Goal: Task Accomplishment & Management: Manage account settings

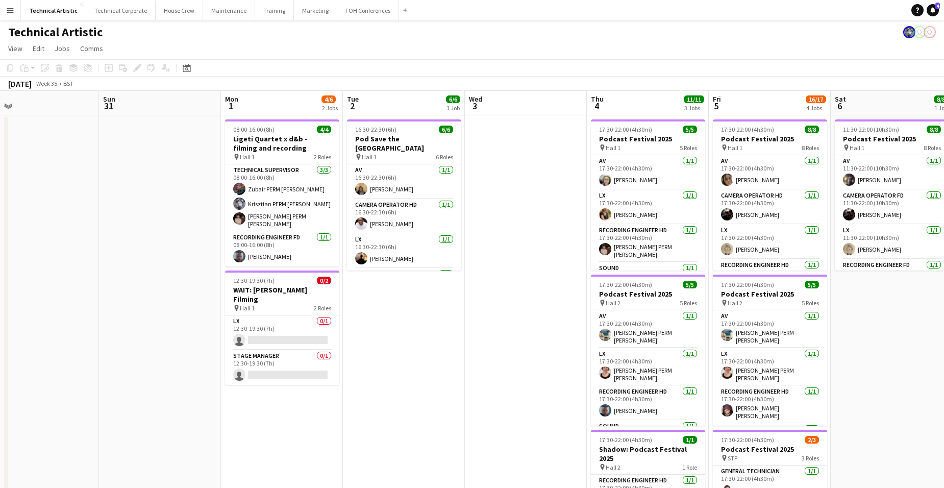
scroll to position [0, 282]
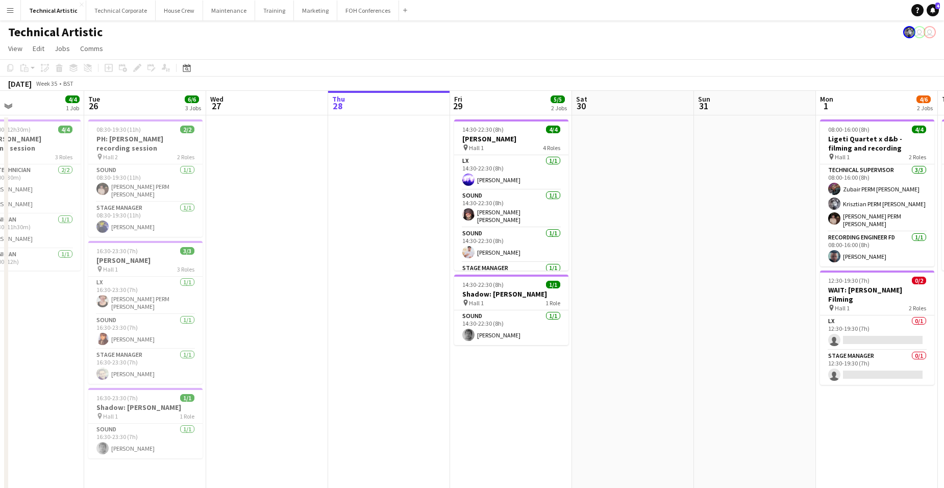
drag, startPoint x: 217, startPoint y: 432, endPoint x: 861, endPoint y: 414, distance: 644.5
click at [861, 414] on app-calendar-viewport "Sat 23 Sun 24 4/4 1 Job Mon 25 4/4 1 Job Tue 26 6/6 3 Jobs Wed 27 Thu 28 Fri 29…" at bounding box center [472, 412] width 944 height 643
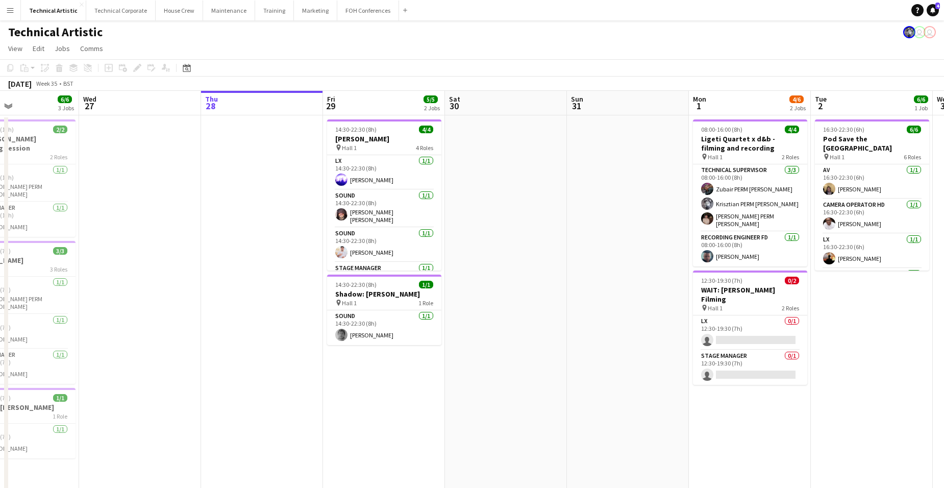
drag, startPoint x: 761, startPoint y: 413, endPoint x: 295, endPoint y: 394, distance: 467.0
click at [269, 389] on app-calendar-viewport "Sat 23 Sun 24 4/4 1 Job Mon 25 4/4 1 Job Tue 26 6/6 3 Jobs Wed 27 Thu 28 Fri 29…" at bounding box center [472, 311] width 944 height 440
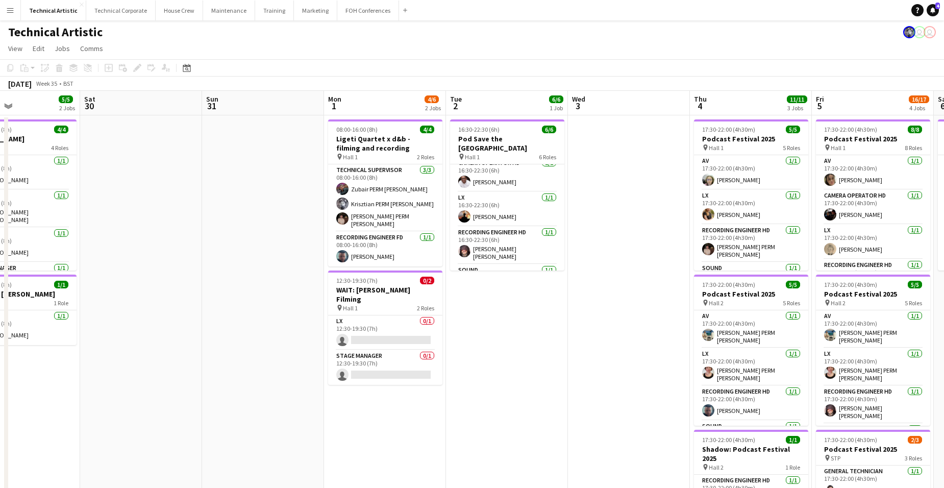
scroll to position [0, 0]
click at [515, 306] on app-date-cell "16:30-22:30 (6h) 6/6 Pod Save the [GEOGRAPHIC_DATA] pin Hall 1 6 Roles AV [DATE…" at bounding box center [507, 424] width 122 height 619
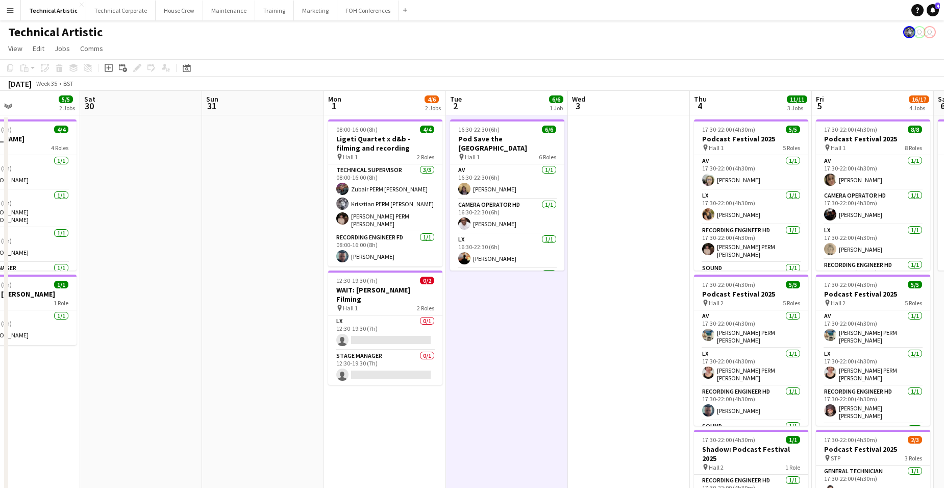
click at [516, 306] on app-date-cell "16:30-22:30 (6h) 6/6 Pod Save the [GEOGRAPHIC_DATA] pin Hall 1 6 Roles AV [DATE…" at bounding box center [507, 424] width 122 height 619
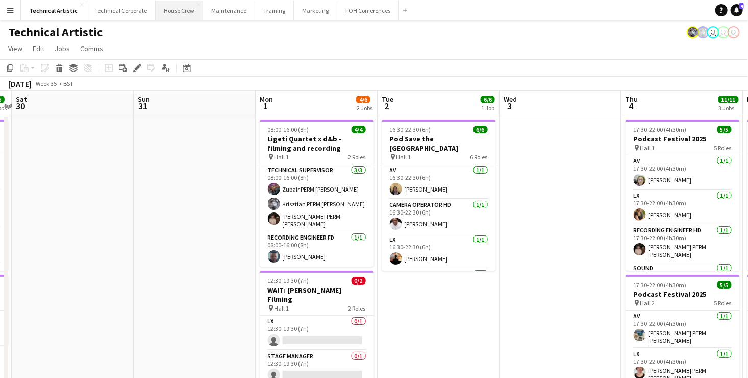
click at [176, 12] on button "House Crew Close" at bounding box center [179, 11] width 47 height 20
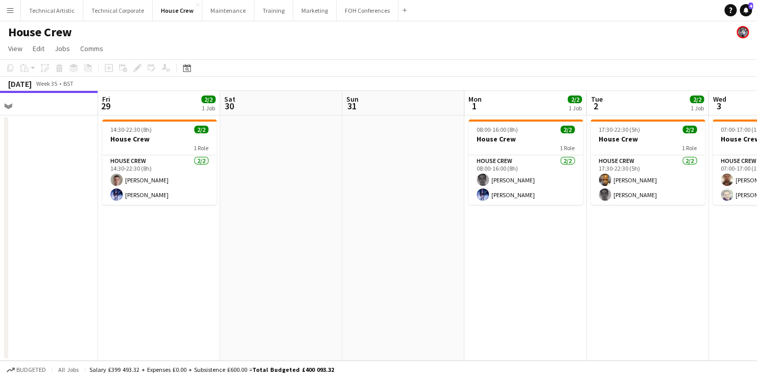
scroll to position [0, 391]
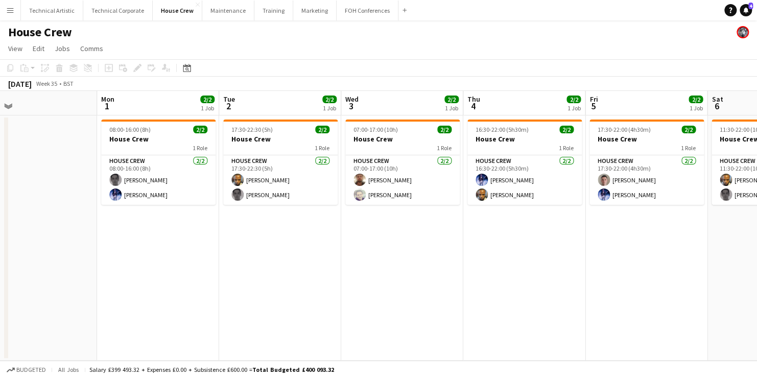
drag, startPoint x: 548, startPoint y: 241, endPoint x: 40, endPoint y: 279, distance: 509.9
click at [40, 279] on app-calendar-viewport "Thu 28 Fri 29 2/2 1 Job Sat 30 Sun 31 Mon 1 2/2 1 Job Tue 2 2/2 1 Job Wed 3 2/2…" at bounding box center [378, 226] width 757 height 270
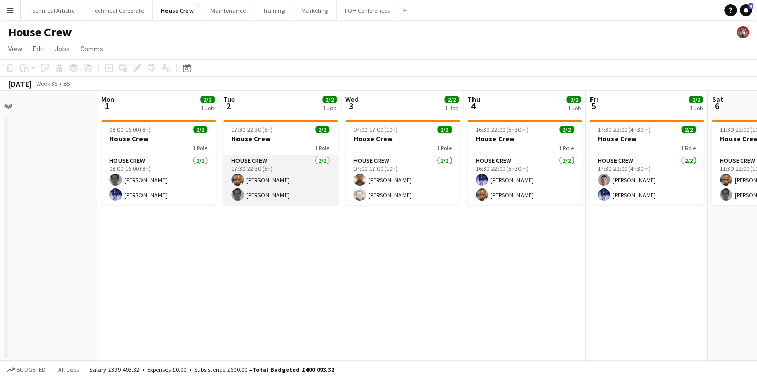
click at [280, 180] on app-card-role "House Crew 2/2 17:30-22:30 (5h) Rhyan Jordan Holder Johnny McCaughan" at bounding box center [280, 180] width 114 height 50
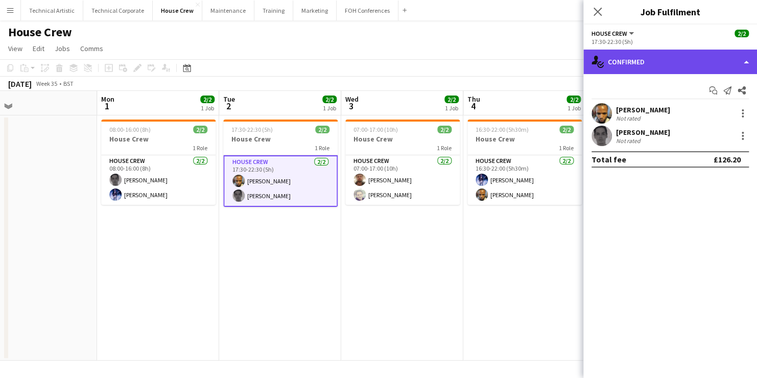
click at [669, 63] on div "single-neutral-actions-check-2 Confirmed" at bounding box center [670, 62] width 174 height 25
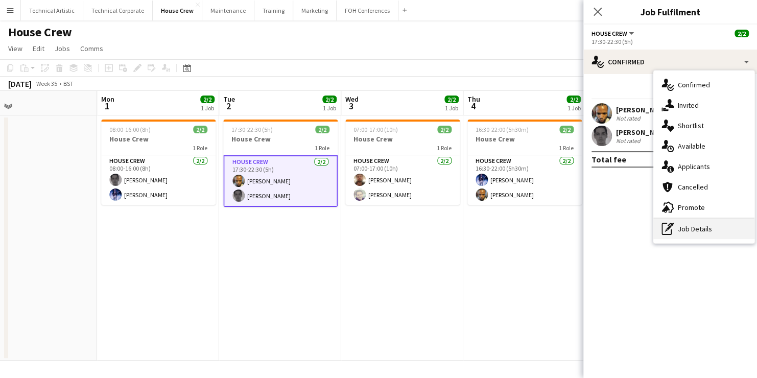
click at [705, 229] on div "pen-write Job Details" at bounding box center [703, 229] width 101 height 20
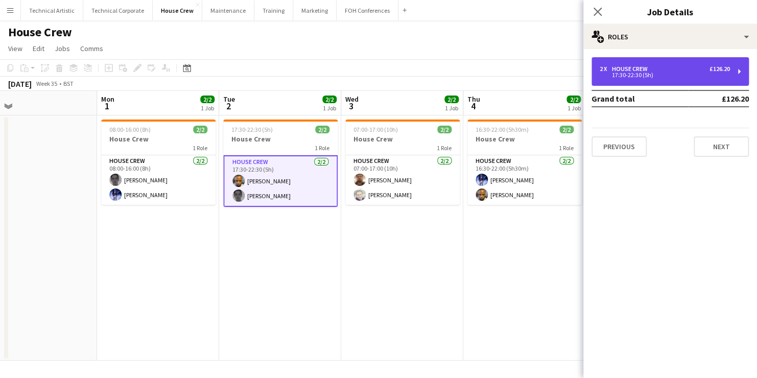
click at [676, 74] on div "17:30-22:30 (5h)" at bounding box center [664, 74] width 130 height 5
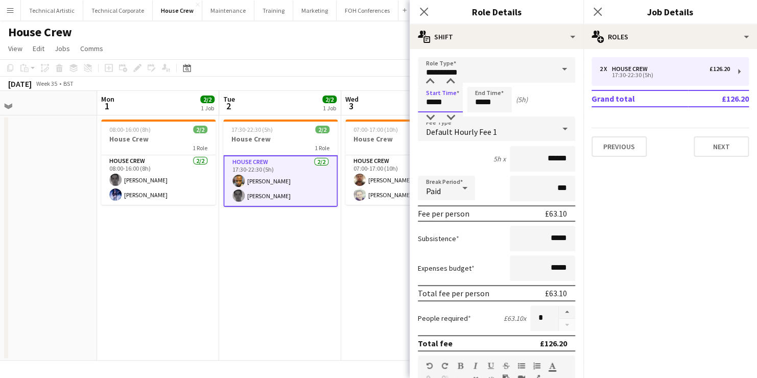
drag, startPoint x: 449, startPoint y: 106, endPoint x: 350, endPoint y: 98, distance: 98.9
click at [350, 98] on body "Menu Boards Boards Boards All jobs Status Workforce Workforce My Workforce Recr…" at bounding box center [378, 189] width 757 height 378
type input "*****"
click at [272, 228] on app-date-cell "17:30-22:30 (5h) 2/2 House Crew 1 Role House Crew 2/2 17:30-22:30 (5h) Rhyan Jo…" at bounding box center [280, 237] width 122 height 245
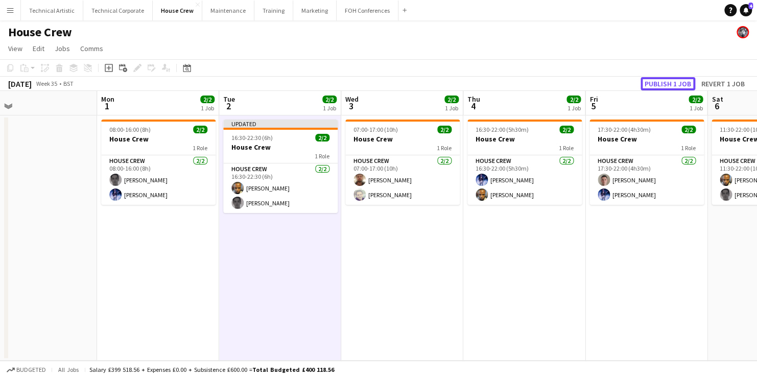
click at [663, 84] on button "Publish 1 job" at bounding box center [667, 83] width 55 height 13
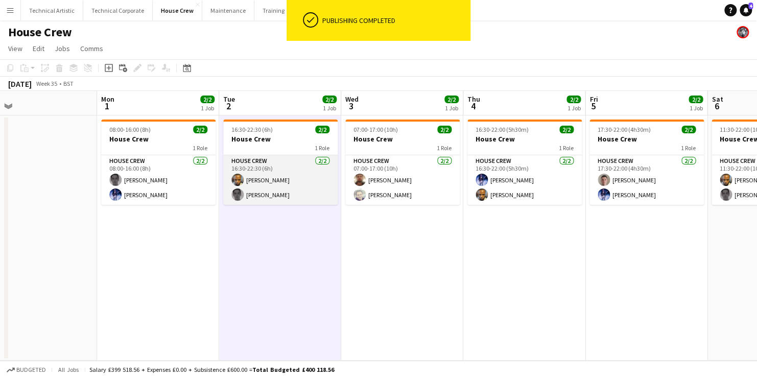
click at [278, 189] on app-card-role "House Crew 2/2 16:30-22:30 (6h) Rhyan Jordan Holder Johnny McCaughan" at bounding box center [280, 180] width 114 height 50
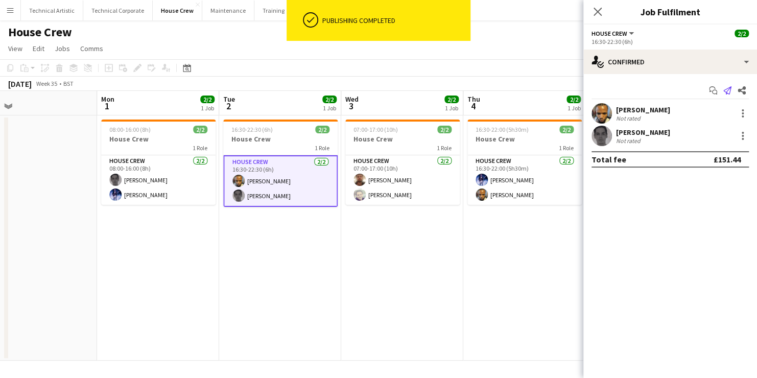
click at [725, 90] on icon "Send notification" at bounding box center [727, 90] width 8 height 8
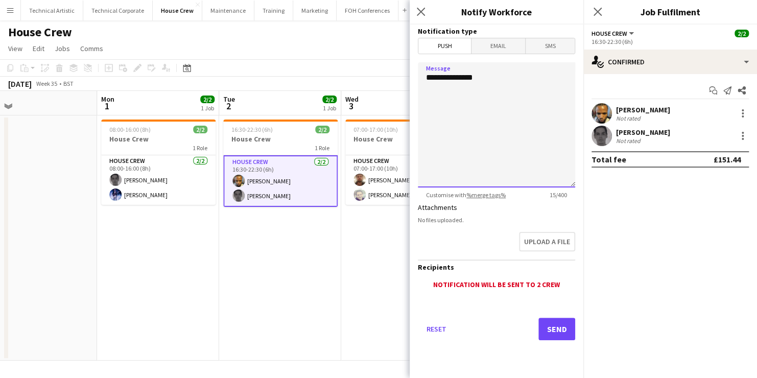
drag, startPoint x: 488, startPoint y: 76, endPoint x: 435, endPoint y: 74, distance: 52.1
click at [435, 74] on textarea "**********" at bounding box center [496, 124] width 157 height 125
type textarea "**********"
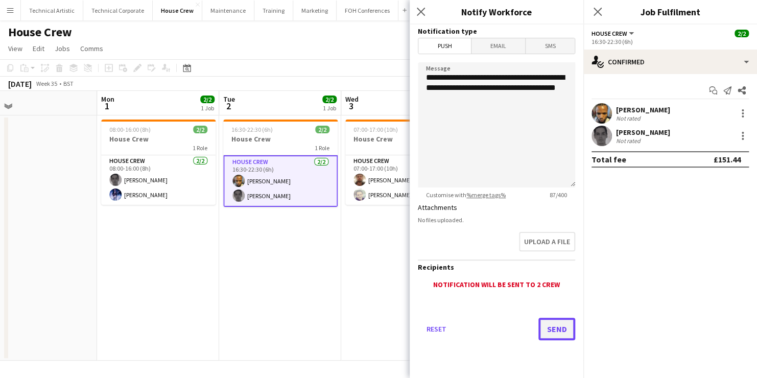
click at [562, 328] on button "Send" at bounding box center [556, 329] width 37 height 22
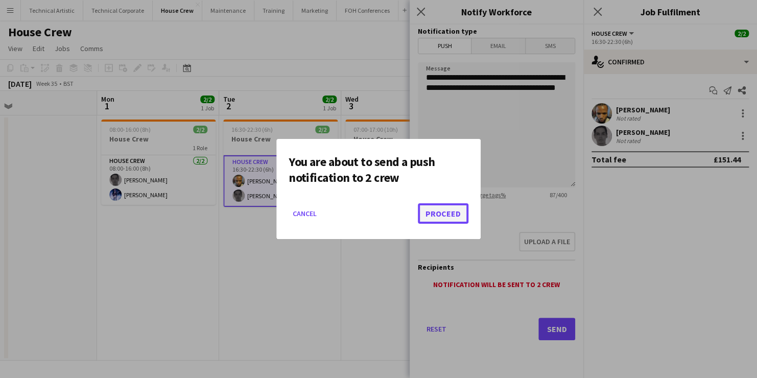
click at [449, 212] on button "Proceed" at bounding box center [443, 213] width 51 height 20
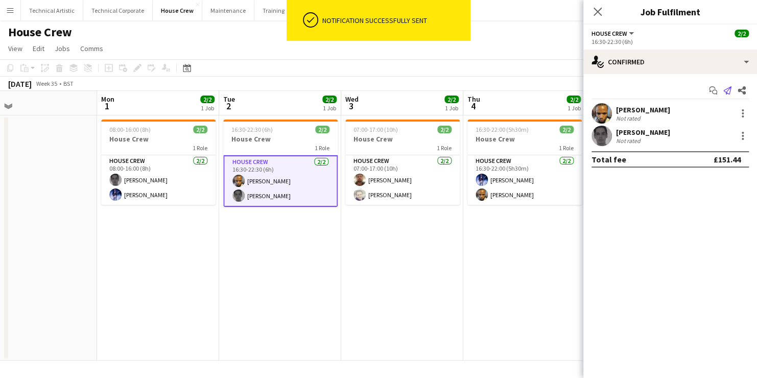
click at [728, 86] on icon "Send notification" at bounding box center [727, 90] width 8 height 8
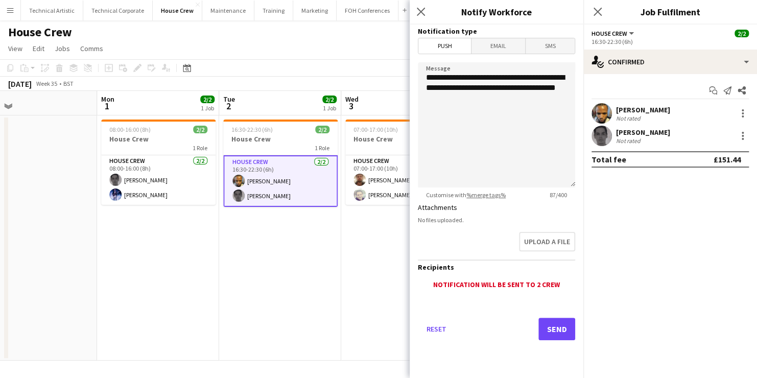
click at [509, 49] on span "Email" at bounding box center [498, 45] width 54 height 15
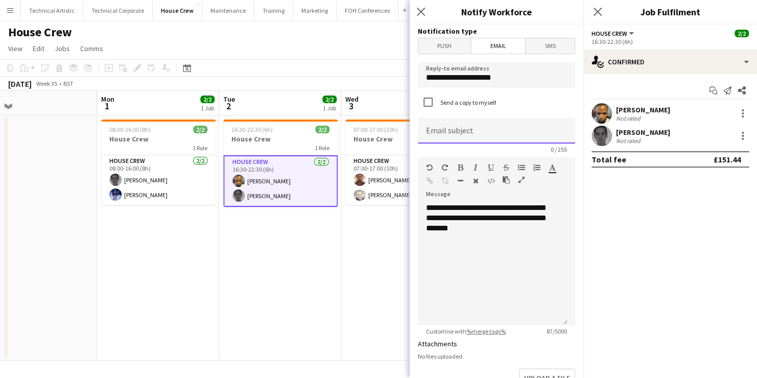
click at [455, 128] on input at bounding box center [496, 131] width 157 height 26
type input "**********"
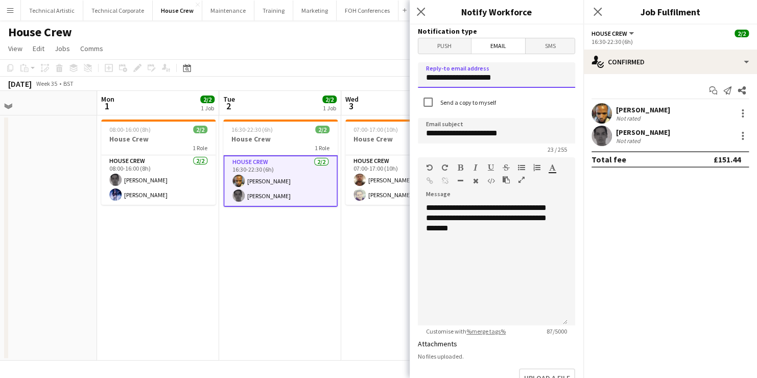
drag, startPoint x: 504, startPoint y: 78, endPoint x: 294, endPoint y: 66, distance: 210.2
click at [294, 66] on body "Menu Boards Boards Boards All jobs Status Workforce Workforce My Workforce Recr…" at bounding box center [378, 189] width 757 height 378
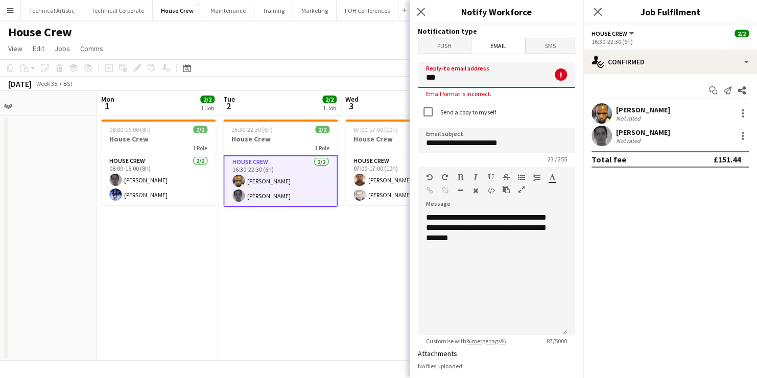
type input "**********"
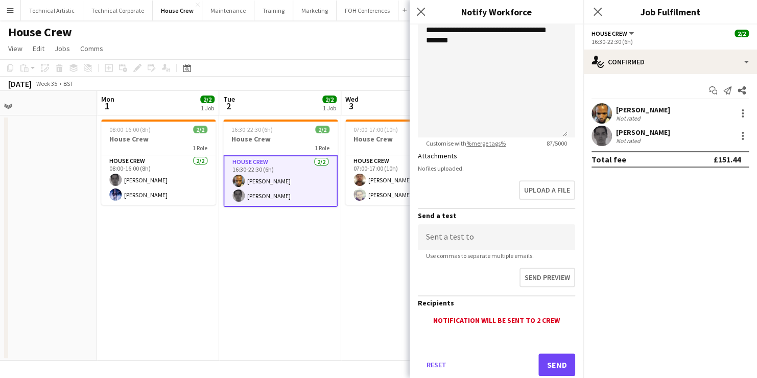
scroll to position [204, 0]
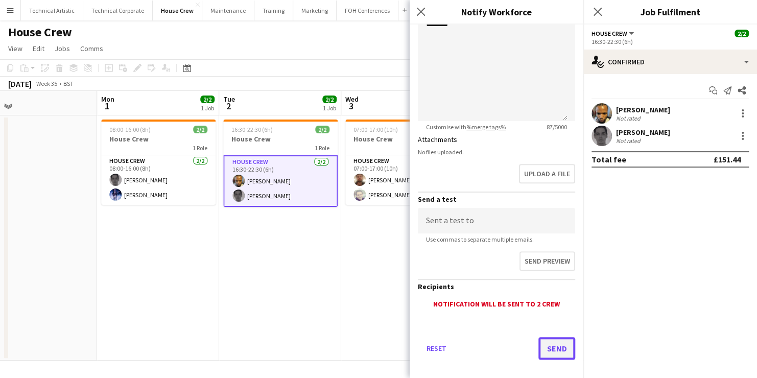
click at [556, 346] on button "Send" at bounding box center [556, 348] width 37 height 22
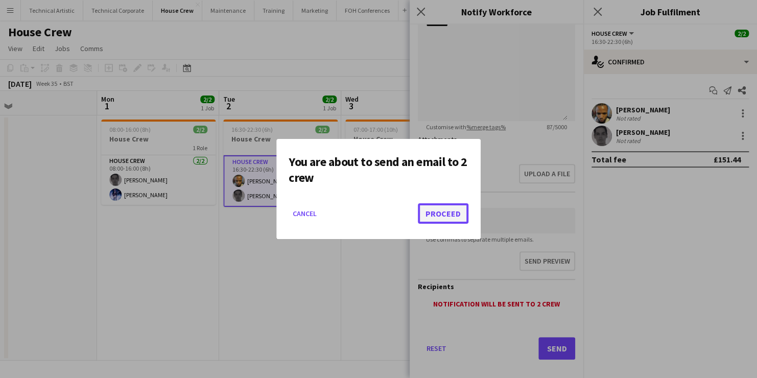
click at [443, 213] on button "Proceed" at bounding box center [443, 213] width 51 height 20
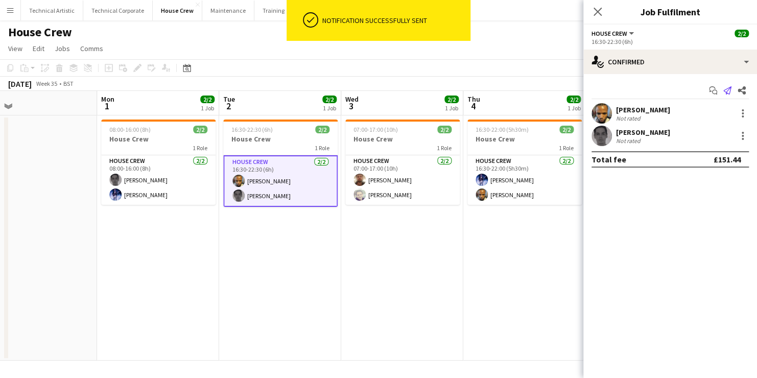
click at [726, 88] on icon "Send notification" at bounding box center [727, 90] width 8 height 8
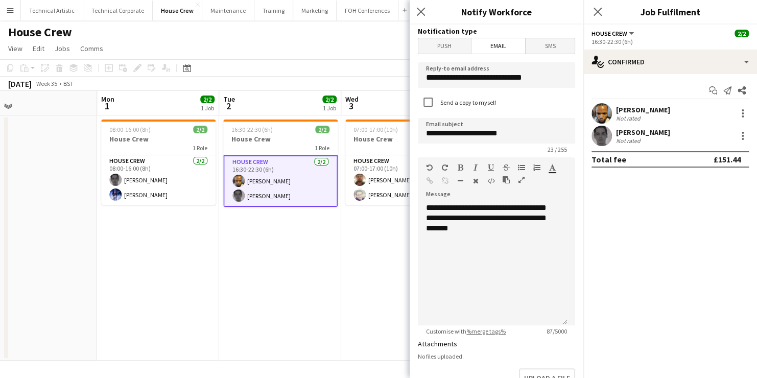
click at [536, 44] on span "SMS" at bounding box center [549, 45] width 49 height 15
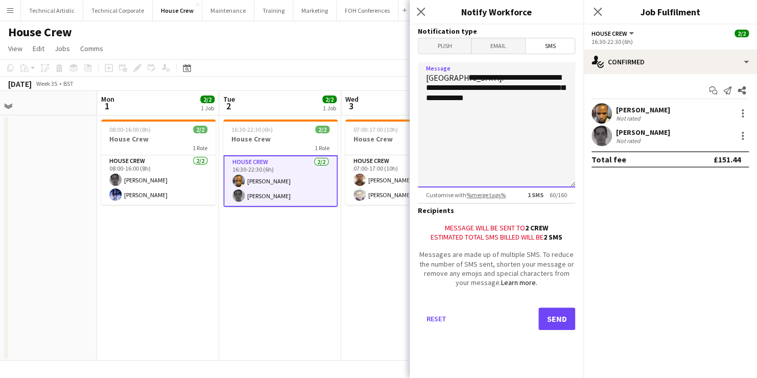
drag, startPoint x: 486, startPoint y: 103, endPoint x: 442, endPoint y: 72, distance: 53.7
click at [442, 72] on textarea "**********" at bounding box center [496, 124] width 157 height 125
click at [564, 318] on button "Send" at bounding box center [556, 318] width 37 height 22
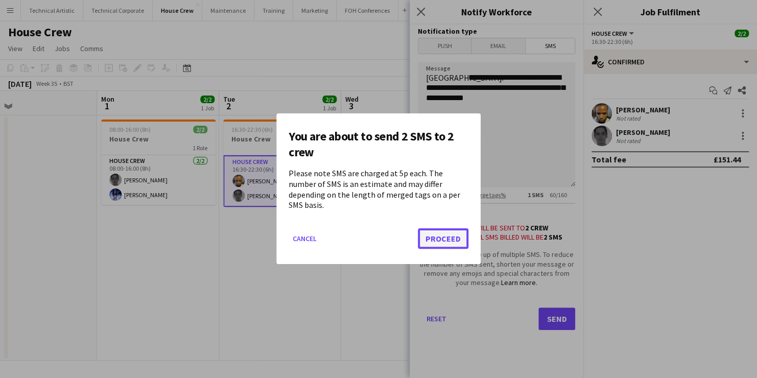
click at [443, 236] on button "Proceed" at bounding box center [443, 239] width 51 height 20
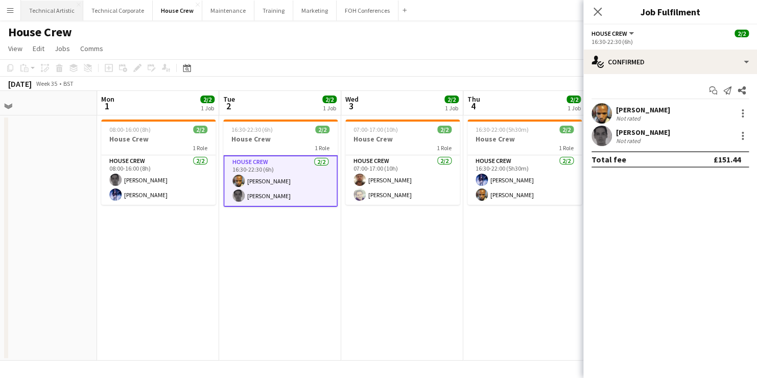
click at [52, 10] on button "Technical Artistic Close" at bounding box center [52, 11] width 62 height 20
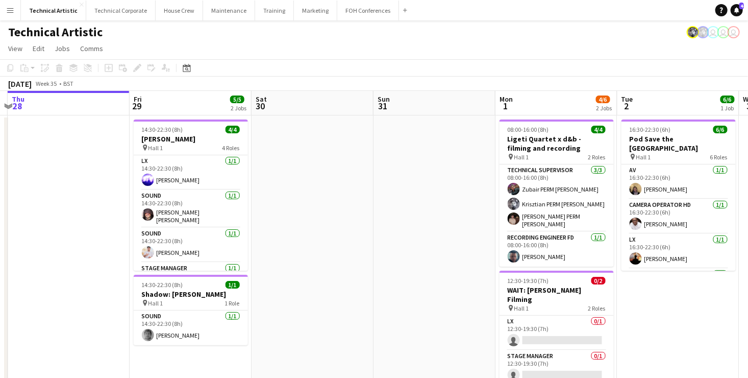
drag, startPoint x: 556, startPoint y: 236, endPoint x: 74, endPoint y: 200, distance: 484.3
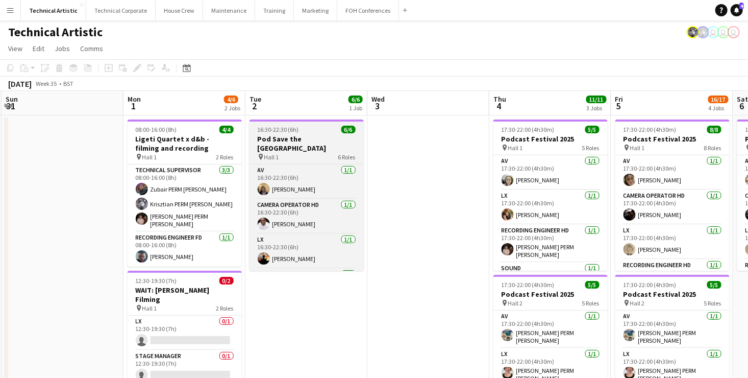
click at [310, 138] on h3 "Pod Save the [GEOGRAPHIC_DATA]" at bounding box center [307, 143] width 114 height 18
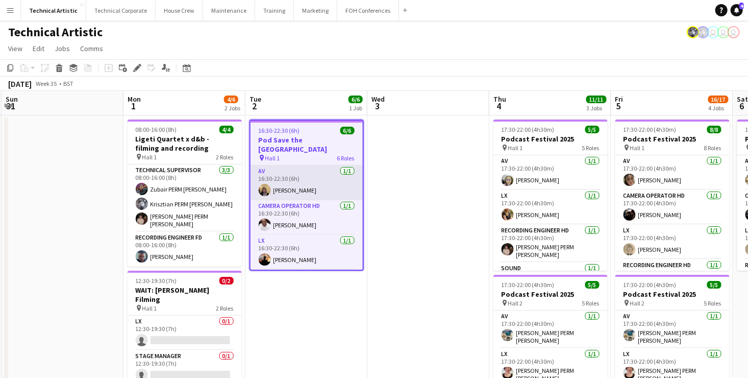
drag, startPoint x: 301, startPoint y: 171, endPoint x: 299, endPoint y: 161, distance: 9.8
click at [301, 172] on app-card-role "AV 1/1 16:30-22:30 (6h) James Reyes-Gomez" at bounding box center [307, 182] width 112 height 35
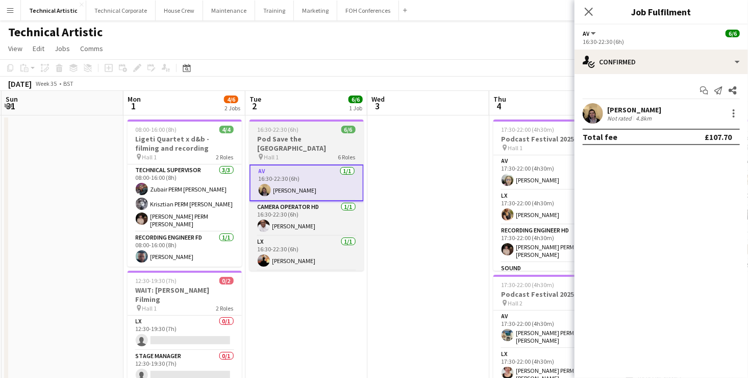
click at [304, 143] on h3 "Pod Save the [GEOGRAPHIC_DATA]" at bounding box center [307, 143] width 114 height 18
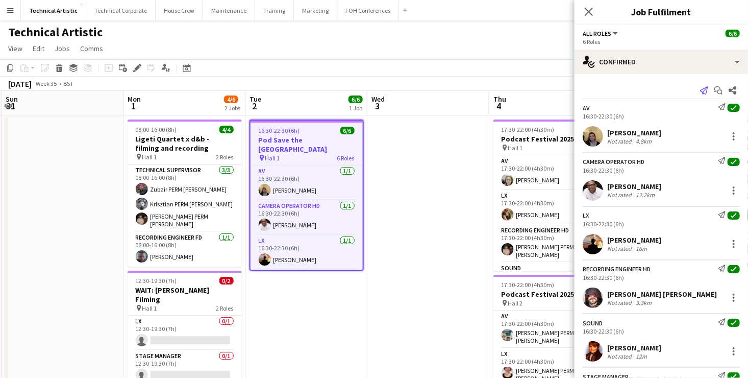
click at [700, 90] on icon "Send notification" at bounding box center [704, 90] width 8 height 8
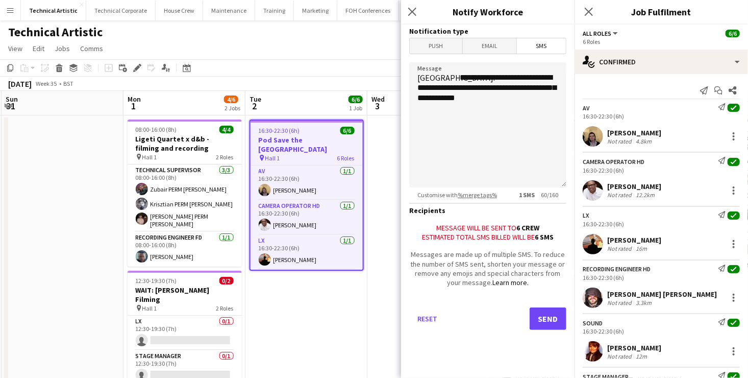
click at [445, 47] on span "Push" at bounding box center [436, 45] width 53 height 15
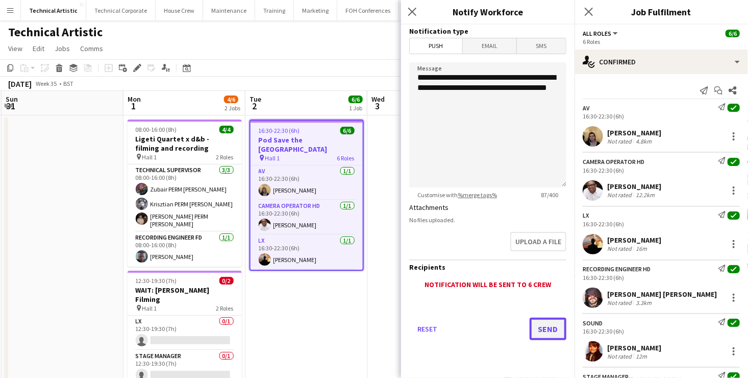
click at [550, 327] on button "Send" at bounding box center [548, 329] width 37 height 22
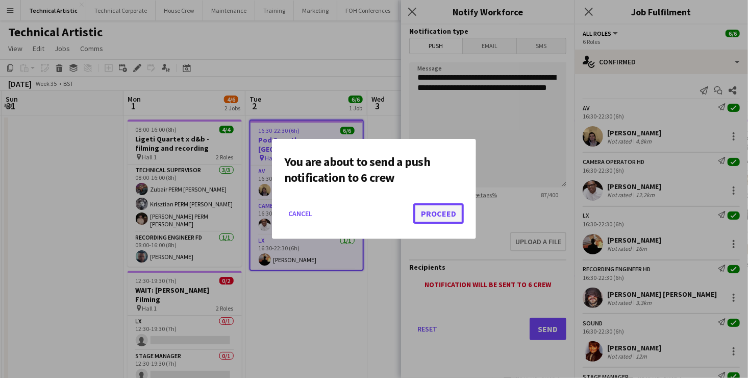
click at [450, 211] on button "Proceed" at bounding box center [439, 213] width 51 height 20
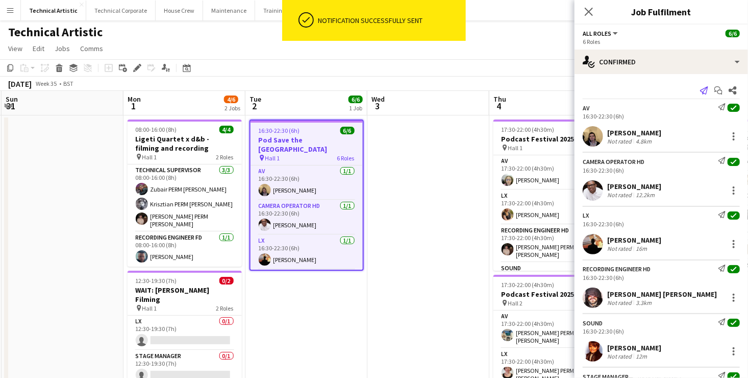
click at [700, 88] on icon at bounding box center [704, 90] width 8 height 8
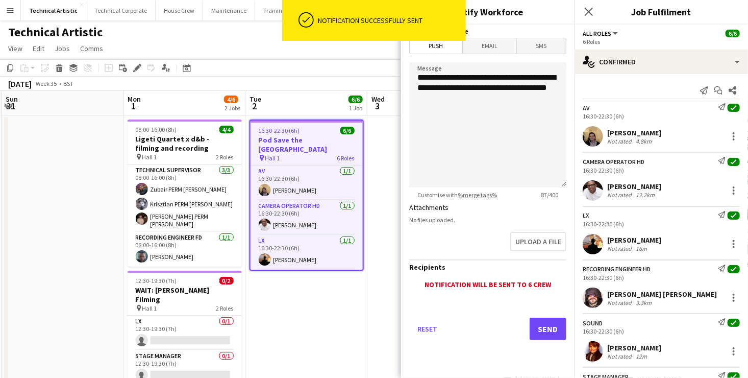
click at [484, 47] on span "Email" at bounding box center [490, 45] width 54 height 15
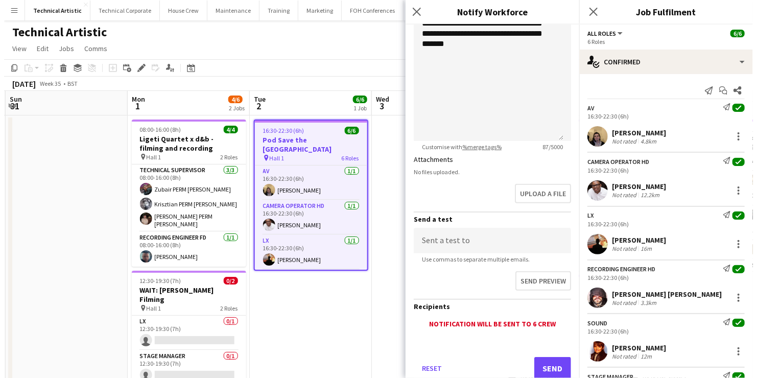
scroll to position [212, 0]
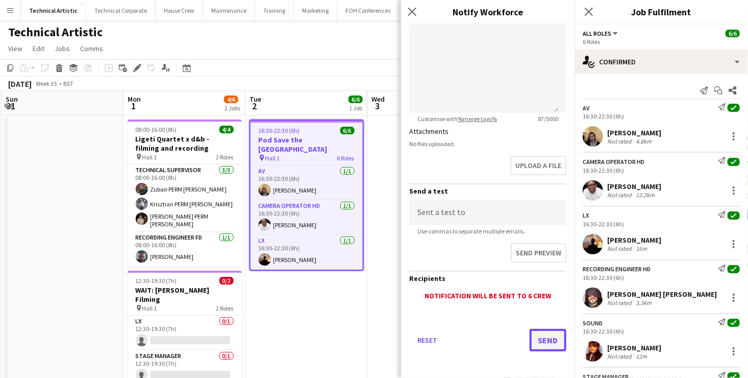
click at [546, 336] on button "Send" at bounding box center [548, 340] width 37 height 22
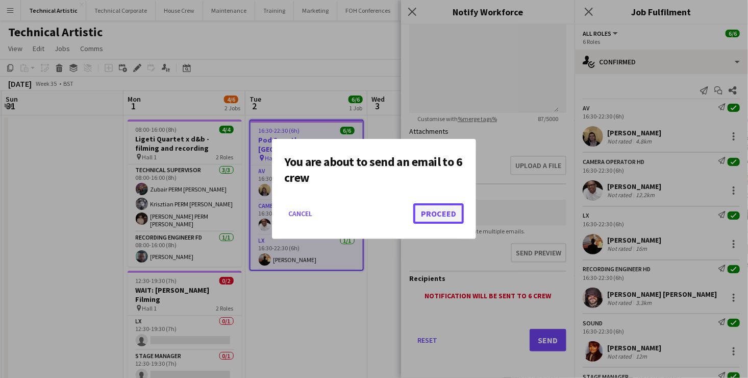
click at [439, 212] on button "Proceed" at bounding box center [439, 213] width 51 height 20
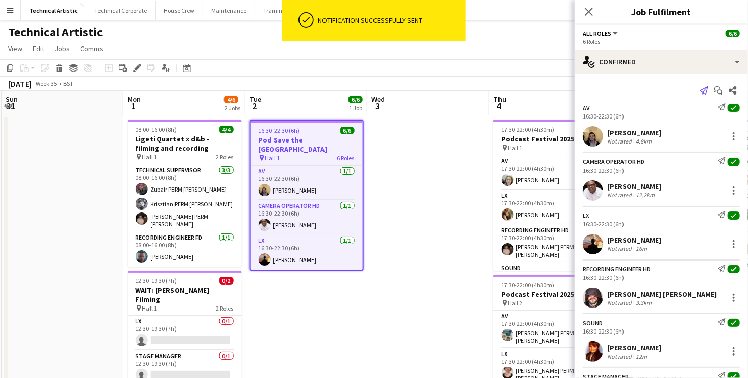
click at [700, 88] on icon at bounding box center [704, 90] width 8 height 8
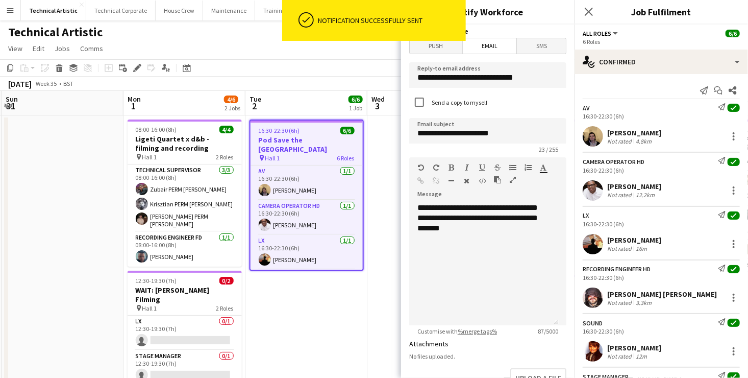
click at [536, 48] on span "SMS" at bounding box center [541, 45] width 49 height 15
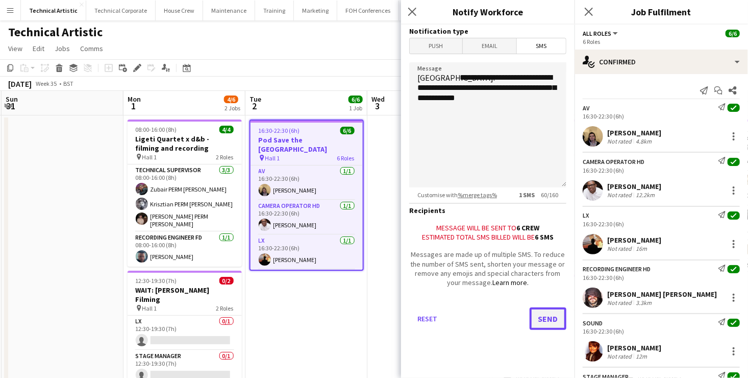
click at [551, 321] on button "Send" at bounding box center [548, 318] width 37 height 22
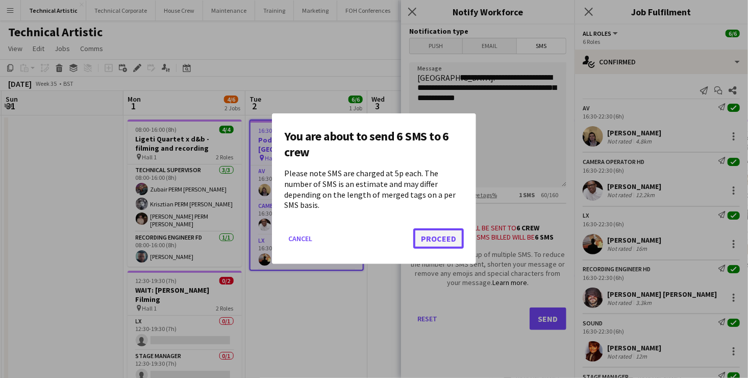
click at [445, 235] on button "Proceed" at bounding box center [439, 239] width 51 height 20
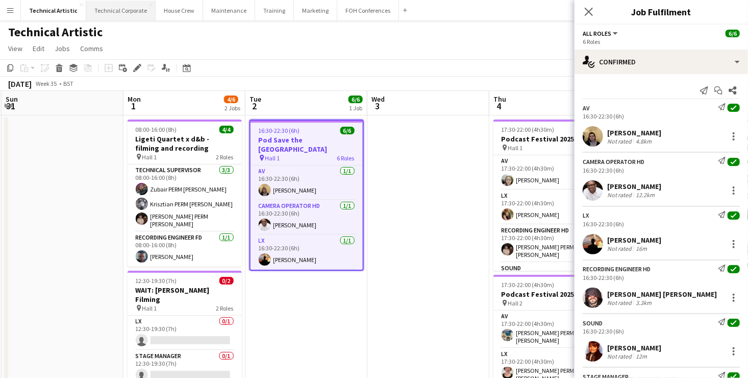
click at [134, 7] on button "Technical Corporate Close" at bounding box center [120, 11] width 69 height 20
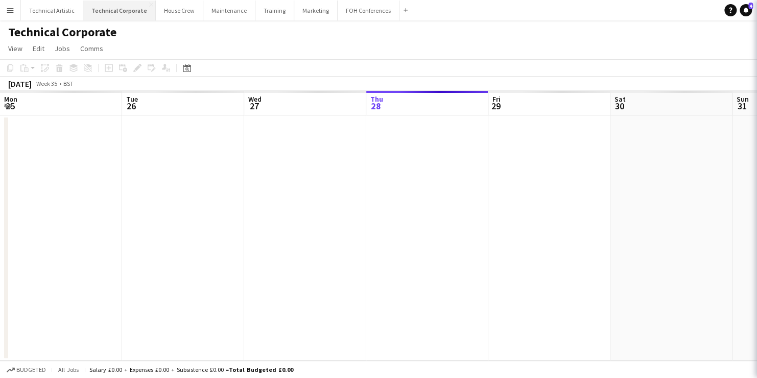
scroll to position [0, 244]
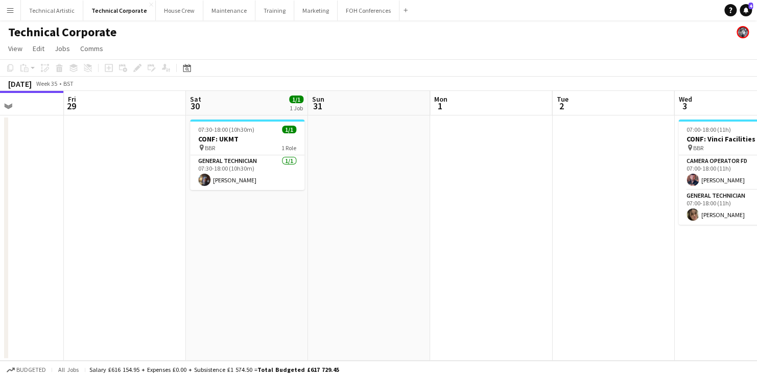
drag, startPoint x: 595, startPoint y: 192, endPoint x: 164, endPoint y: 183, distance: 431.0
click at [164, 183] on app-calendar-viewport "Mon 25 Tue 26 Wed 27 Thu 28 Fri 29 Sat 30 1/1 1 Job Sun 31 Mon 1 Tue 2 Wed 3 2/…" at bounding box center [378, 226] width 757 height 270
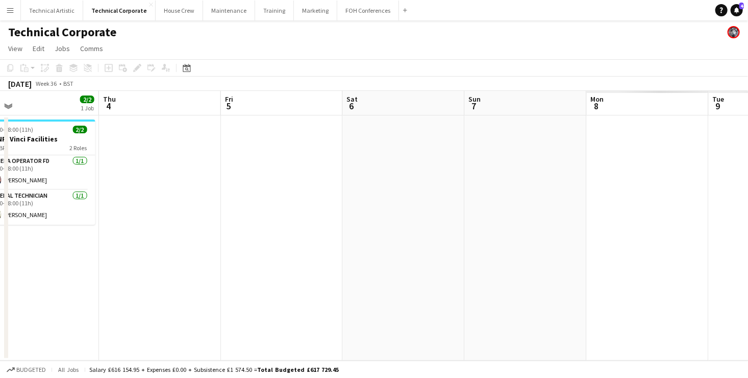
drag, startPoint x: 495, startPoint y: 237, endPoint x: 182, endPoint y: 215, distance: 313.8
click at [185, 216] on app-calendar-viewport "Fri 29 Sat 30 1/1 1 Job Sun 31 Mon 1 Tue 2 Wed 3 2/2 1 Job Thu 4 Fri 5 Sat 6 Su…" at bounding box center [374, 226] width 748 height 270
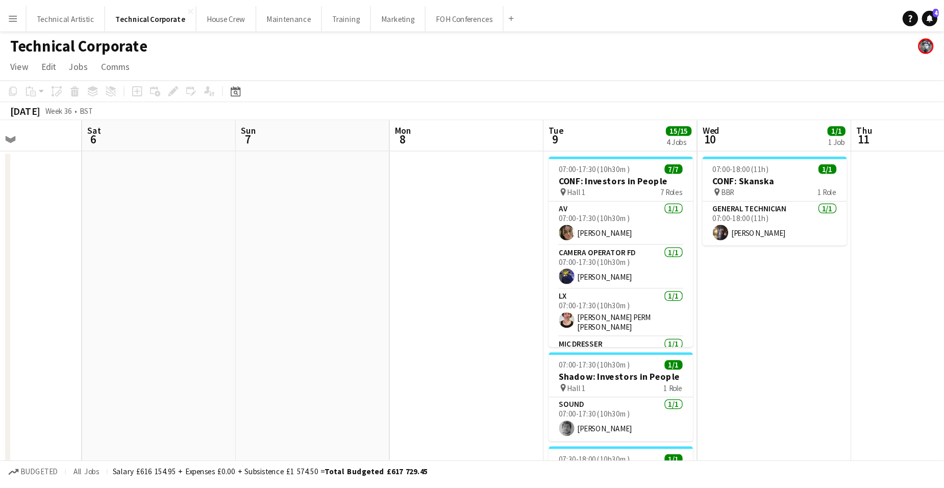
scroll to position [0, 359]
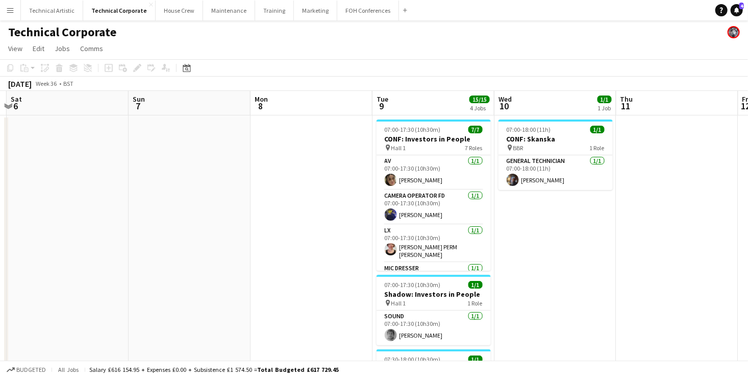
drag, startPoint x: 528, startPoint y: 206, endPoint x: 252, endPoint y: 224, distance: 276.8
click at [252, 224] on app-calendar-viewport "Wed 3 2/2 1 Job Thu 4 Fri 5 Sat 6 Sun 7 Mon 8 Tue 9 15/15 4 Jobs Wed 10 1/1 1 J…" at bounding box center [374, 353] width 748 height 524
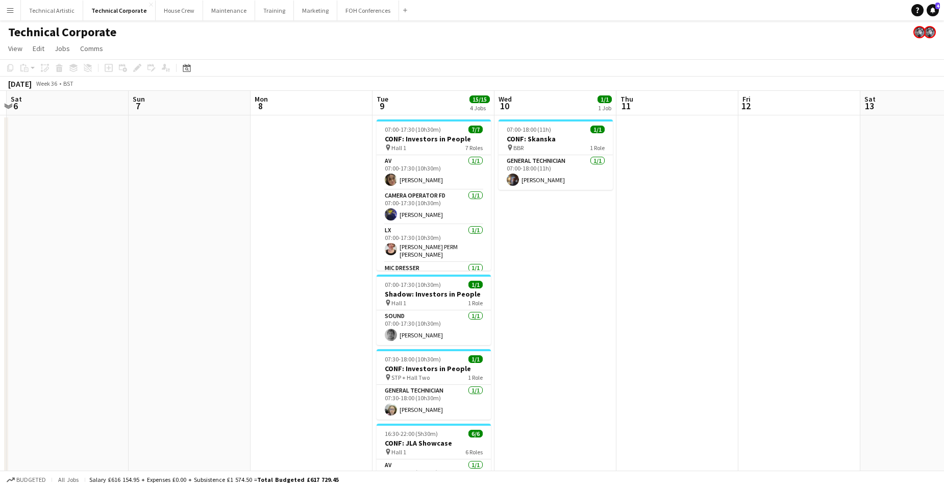
scroll to position [0, 360]
